Goal: Navigation & Orientation: Understand site structure

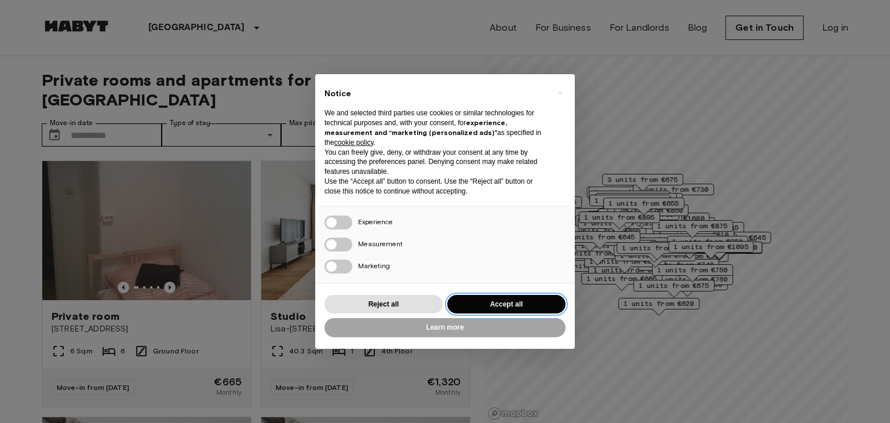
click at [501, 296] on button "Accept all" at bounding box center [507, 304] width 118 height 19
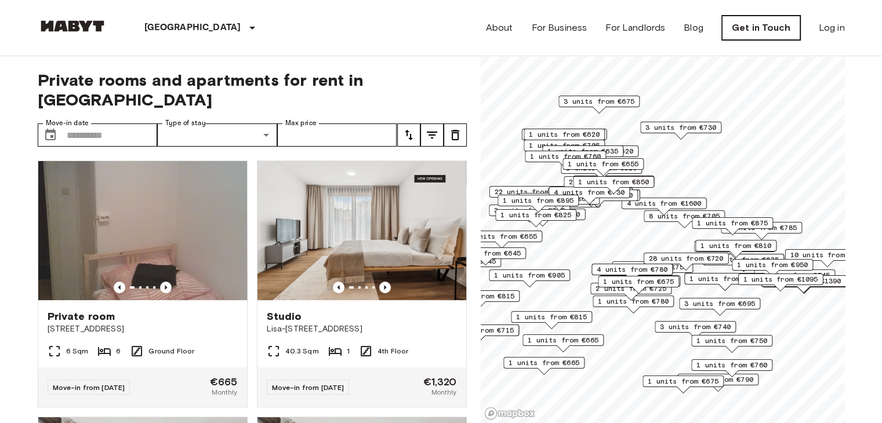
click at [757, 38] on link "Get in Touch" at bounding box center [761, 28] width 78 height 24
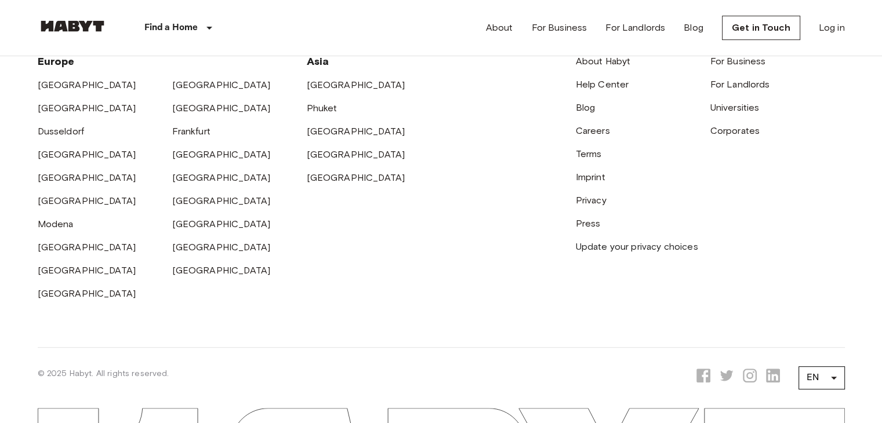
scroll to position [489, 0]
click at [186, 81] on link "[GEOGRAPHIC_DATA]" at bounding box center [221, 85] width 99 height 11
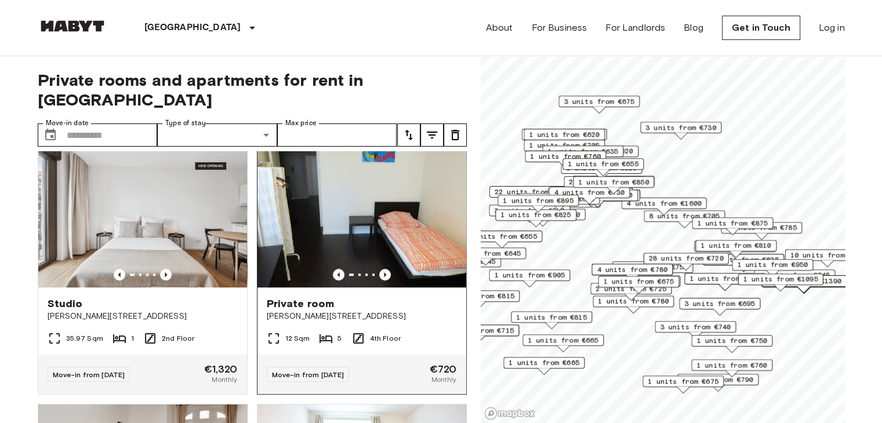
scroll to position [530, 0]
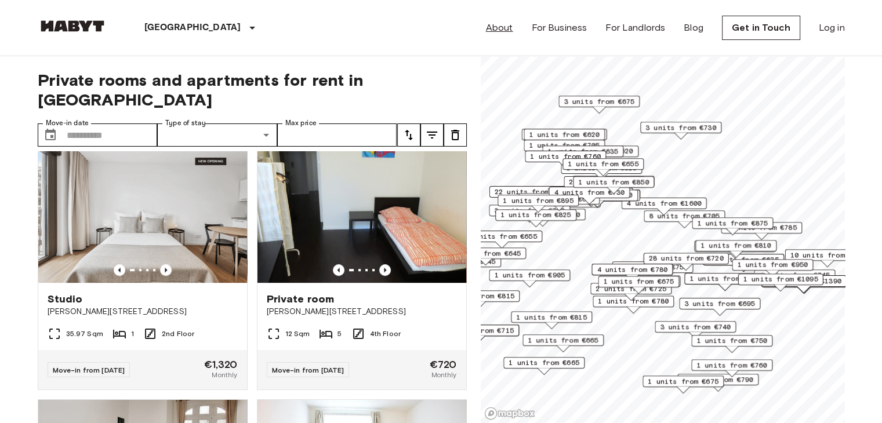
click at [513, 28] on link "About" at bounding box center [499, 28] width 27 height 14
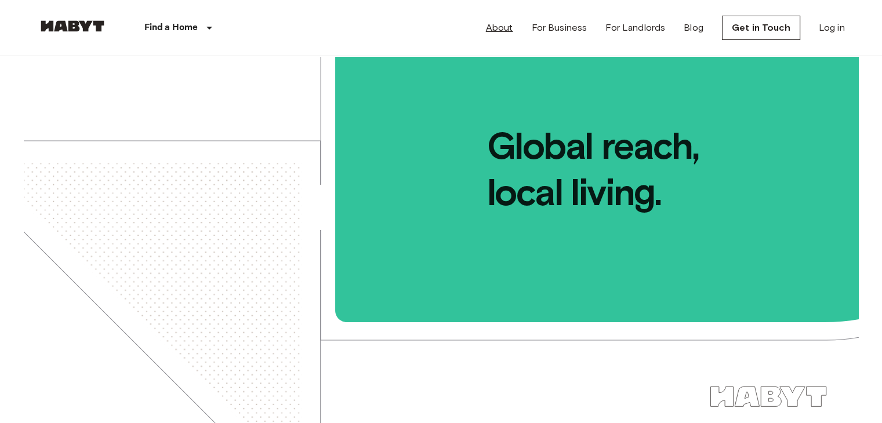
click at [497, 28] on link "About" at bounding box center [499, 28] width 27 height 14
click at [565, 26] on link "For Business" at bounding box center [559, 28] width 56 height 14
